Goal: Check status: Check status

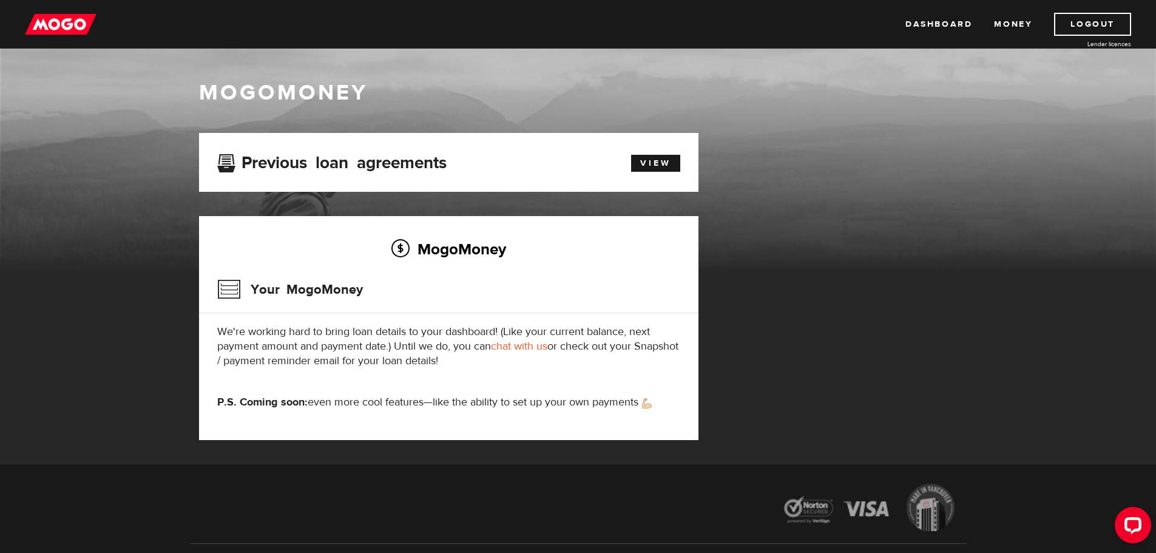
click at [526, 352] on link "chat with us" at bounding box center [519, 346] width 56 height 14
click at [658, 162] on link "View" at bounding box center [655, 163] width 49 height 17
click at [868, 282] on div "MogoMoney Your MogoMoney application Expired Your MogoMoney credit decision has…" at bounding box center [578, 298] width 777 height 331
click at [1006, 22] on link "Money" at bounding box center [1013, 24] width 38 height 23
click at [73, 27] on img at bounding box center [61, 24] width 72 height 23
